Goal: Transaction & Acquisition: Purchase product/service

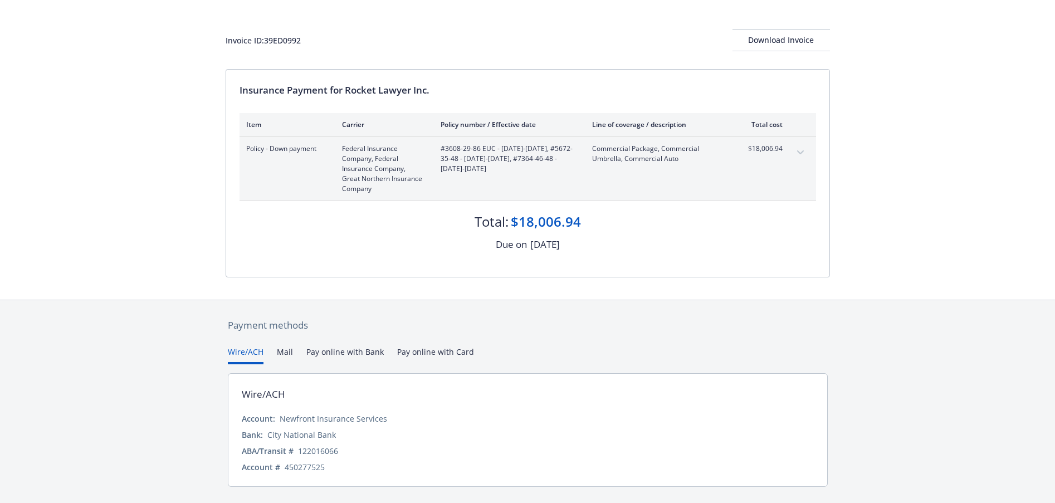
scroll to position [73, 0]
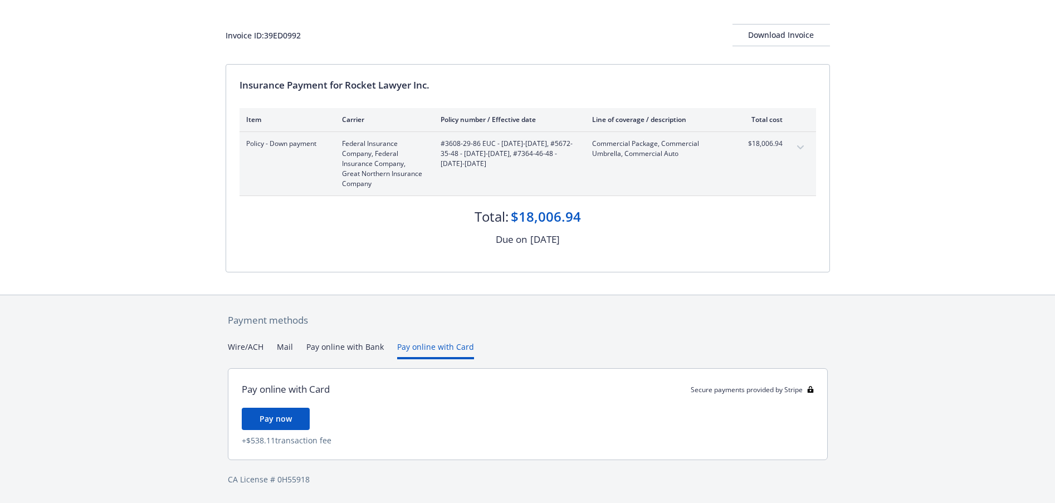
click at [429, 324] on div "Payment methods Wire/ACH Mail Pay online with Bank Pay online with Card Pay onl…" at bounding box center [528, 399] width 604 height 208
click at [358, 345] on button "Pay online with Bank" at bounding box center [344, 350] width 77 height 18
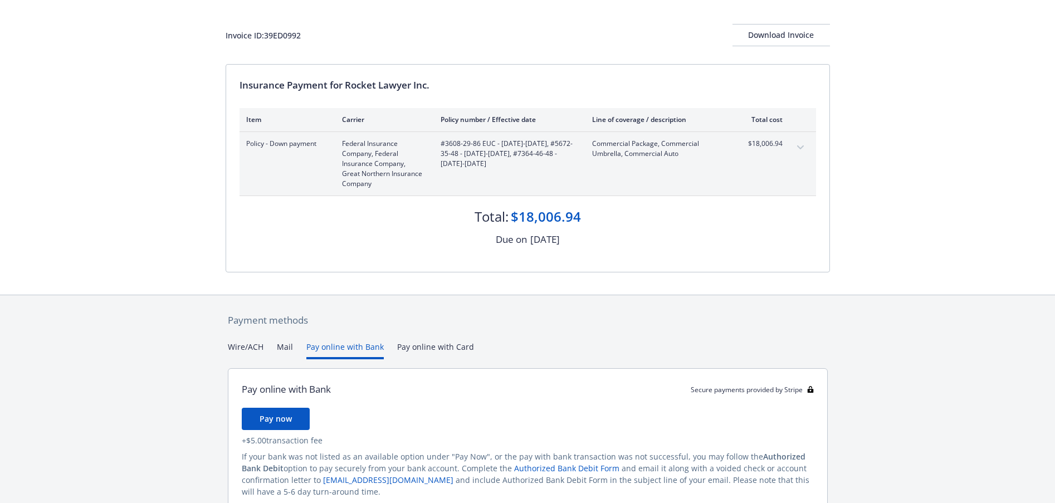
click at [285, 345] on button "Mail" at bounding box center [285, 350] width 16 height 18
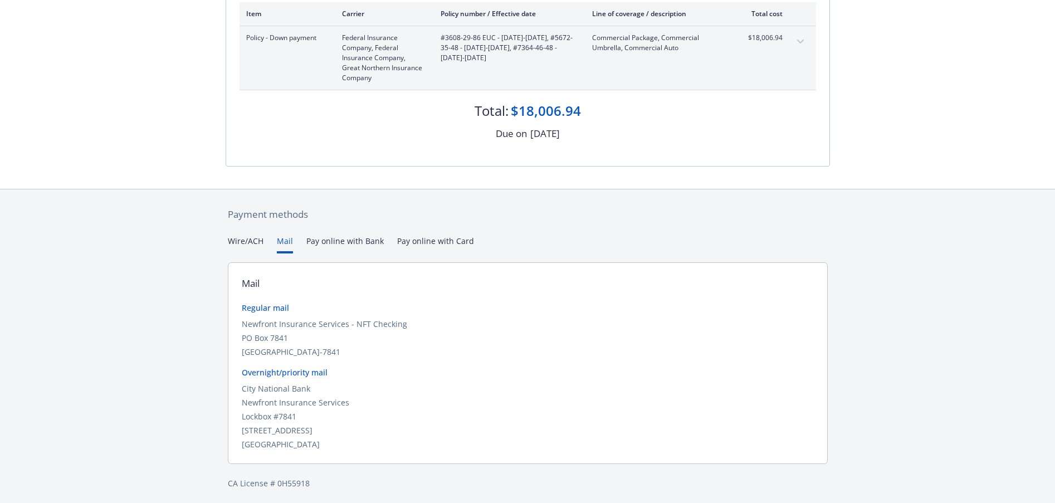
scroll to position [0, 0]
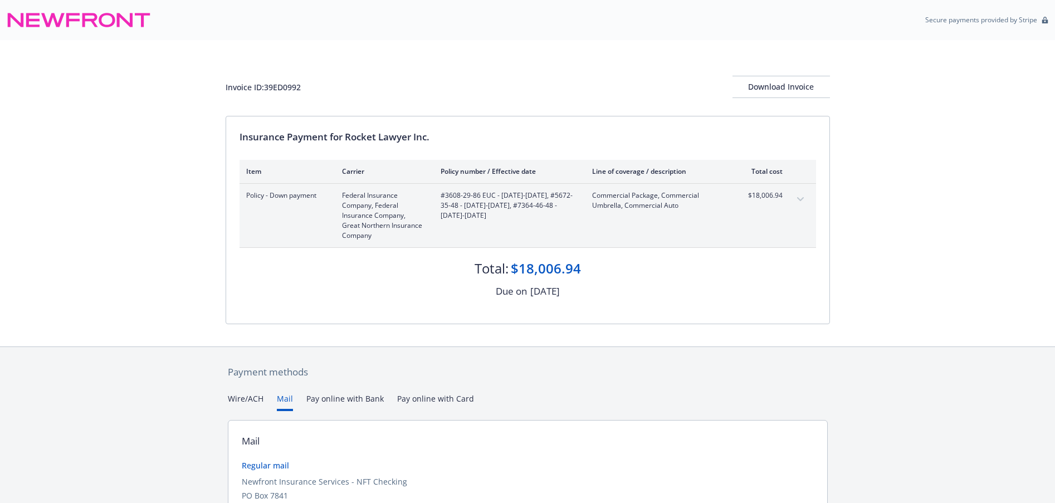
click at [800, 197] on icon "expand content" at bounding box center [800, 199] width 7 height 4
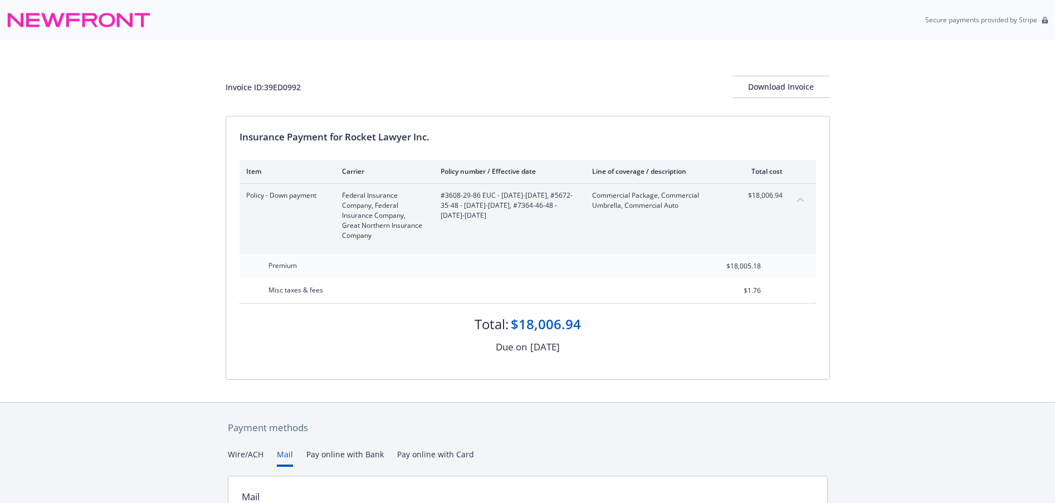
click at [800, 197] on icon "collapse content" at bounding box center [800, 199] width 7 height 4
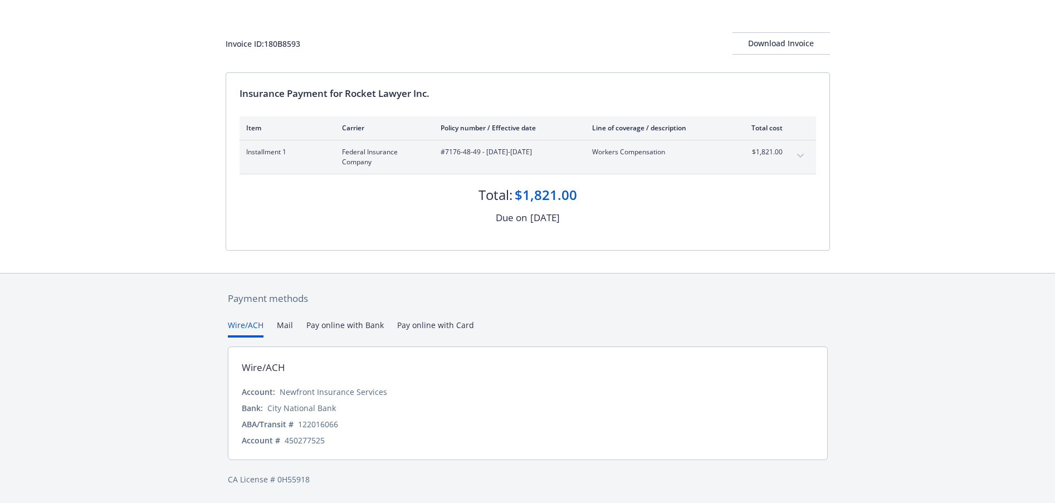
click at [432, 322] on div "Payment methods Wire/ACH Mail Pay online with Bank Pay online with Card Wire/AC…" at bounding box center [528, 388] width 604 height 230
